Goal: Find specific page/section: Find specific page/section

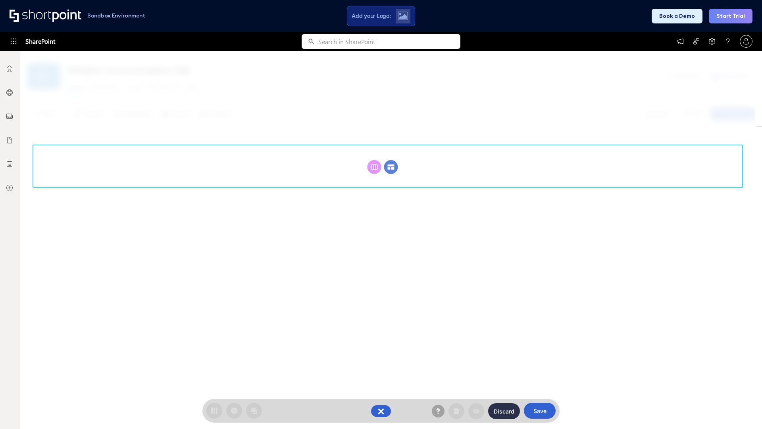
scroll to position [109, 0]
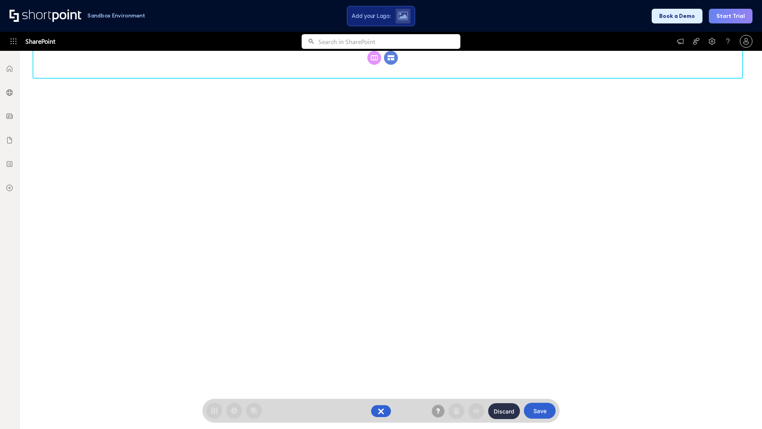
click at [391, 65] on circle at bounding box center [391, 58] width 14 height 14
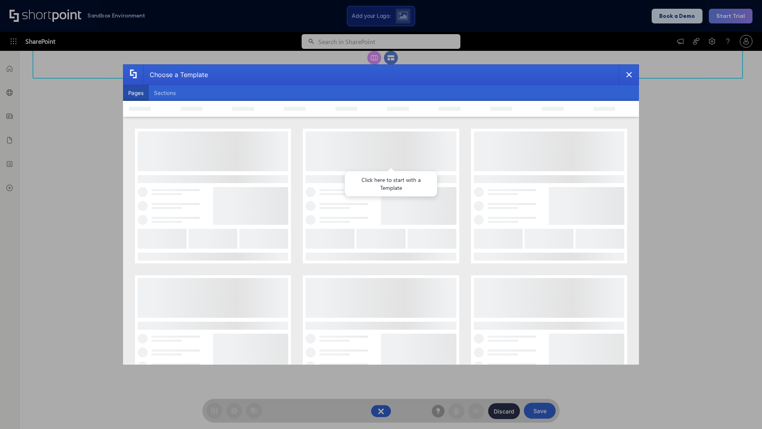
scroll to position [0, 0]
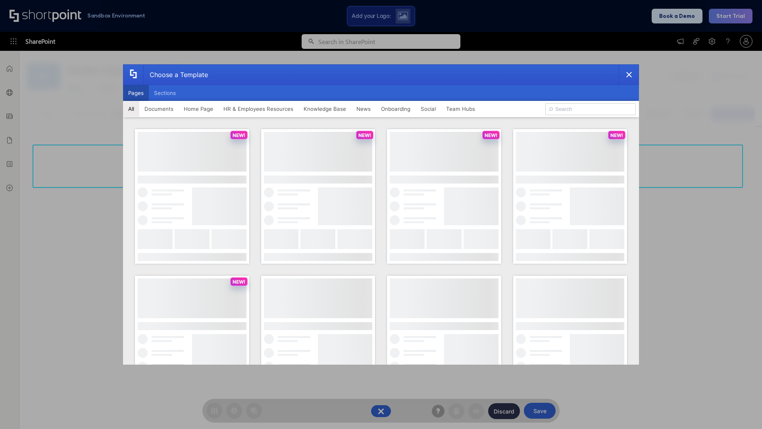
click at [136, 93] on button "Pages" at bounding box center [136, 93] width 26 height 16
type input "Intranet Layout 4"
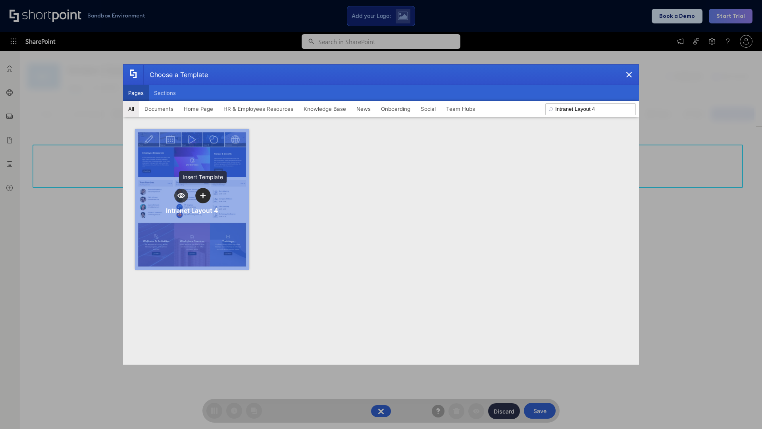
click at [203, 195] on icon "template selector" at bounding box center [203, 196] width 6 height 6
